Goal: Transaction & Acquisition: Purchase product/service

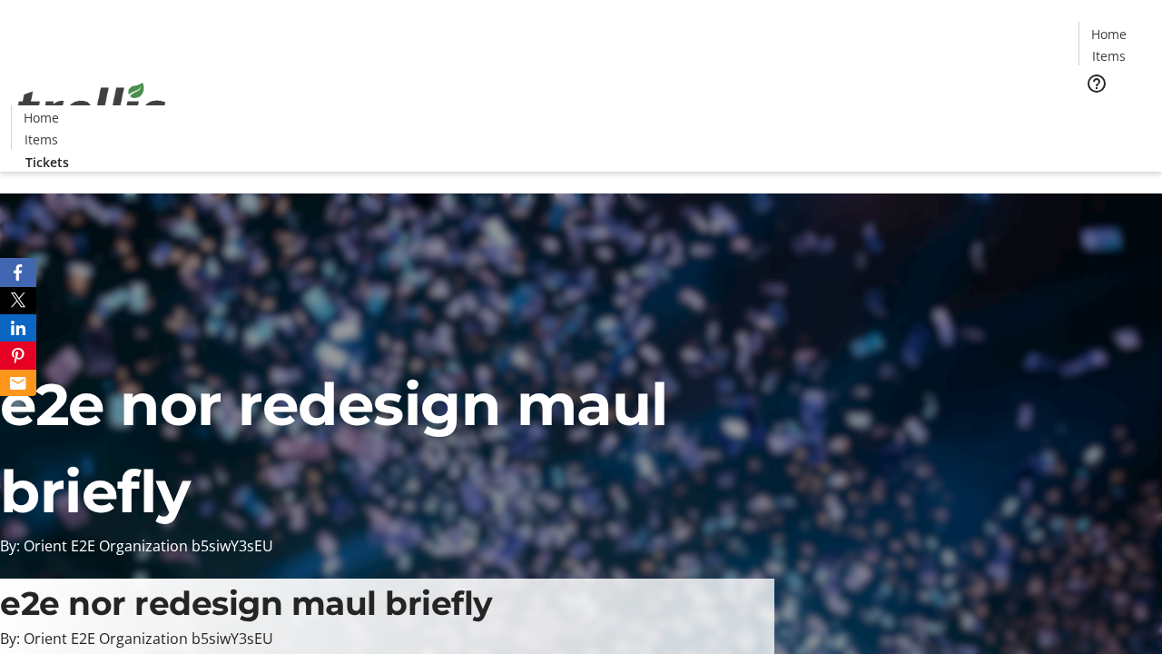
click at [1093, 105] on span "Tickets" at bounding box center [1115, 114] width 44 height 19
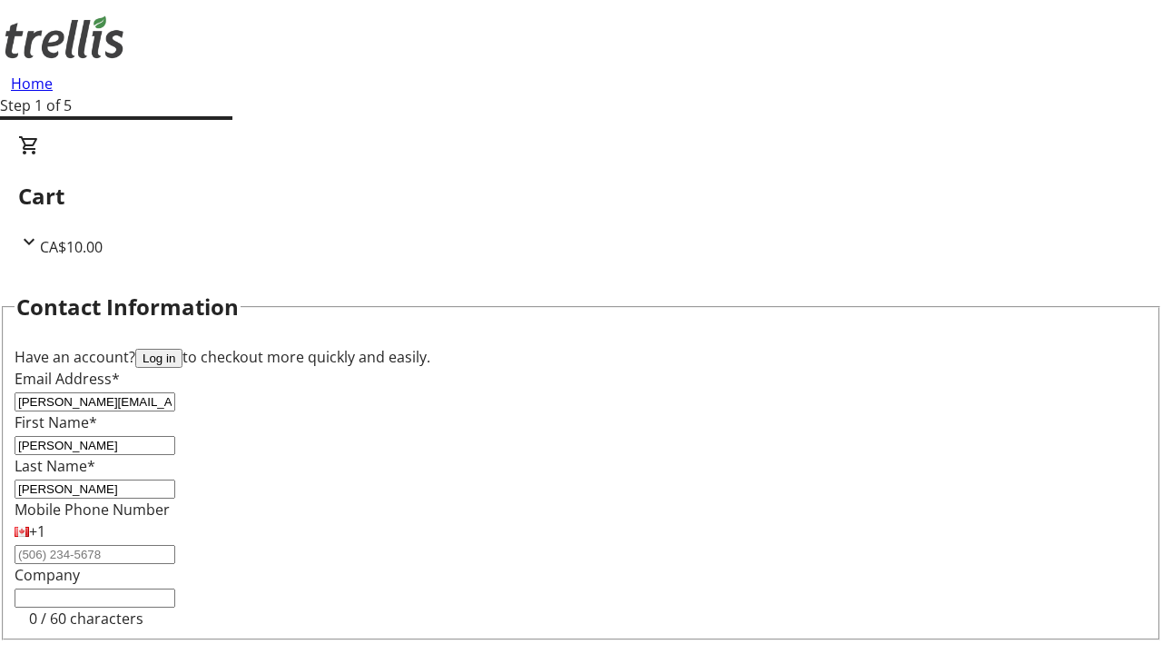
type input "[PERSON_NAME]"
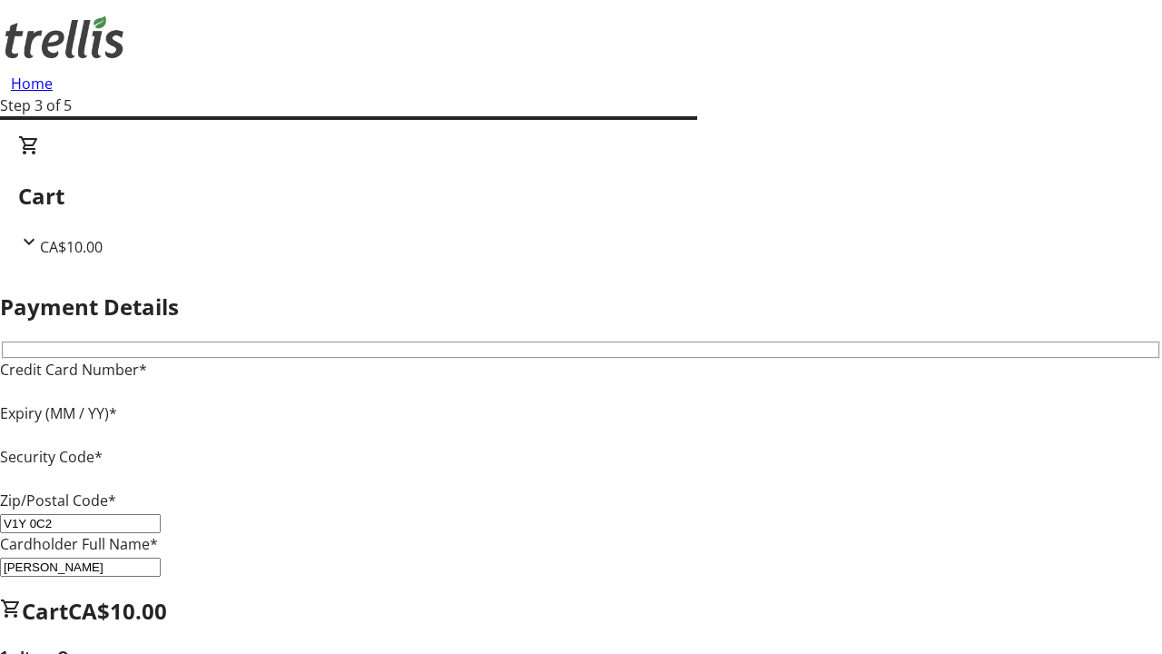
type input "V1Y 0C2"
